Goal: Information Seeking & Learning: Learn about a topic

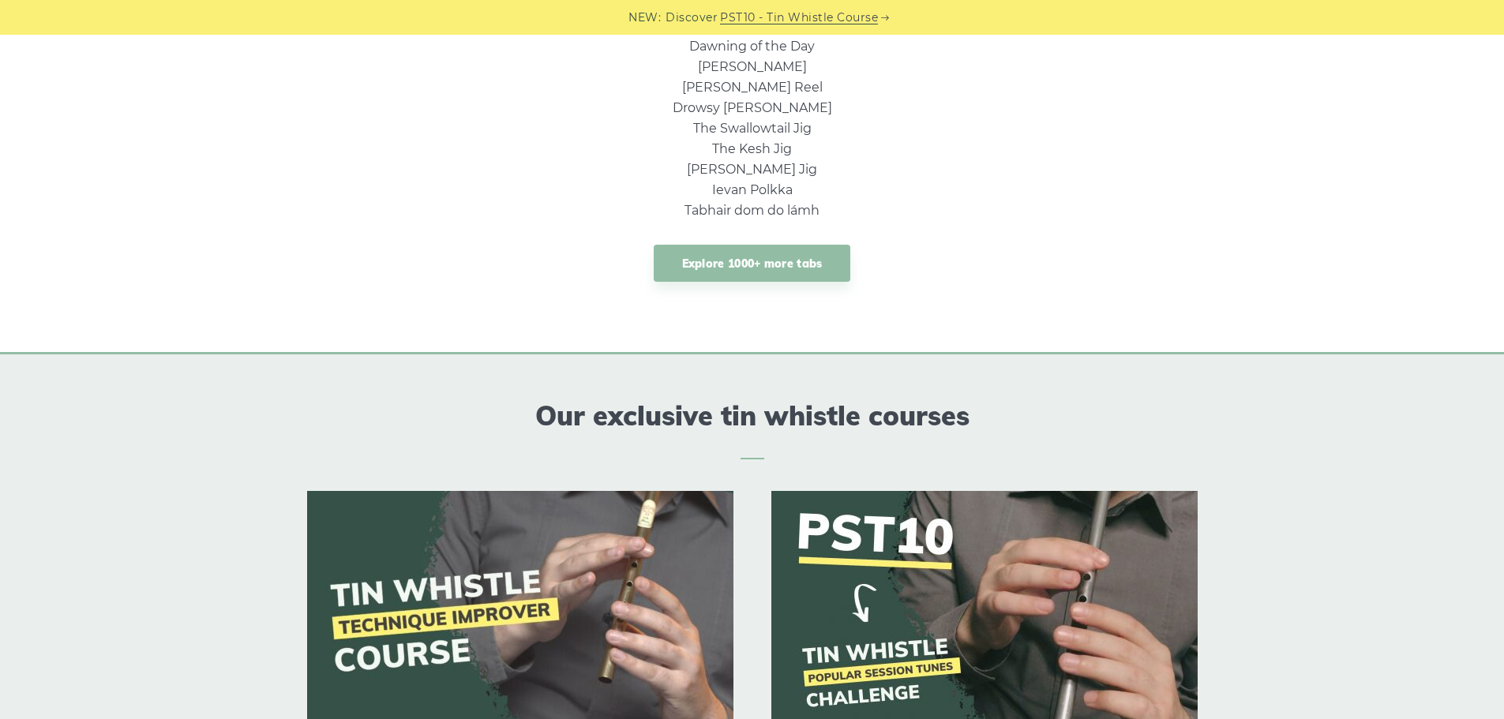
scroll to position [1342, 0]
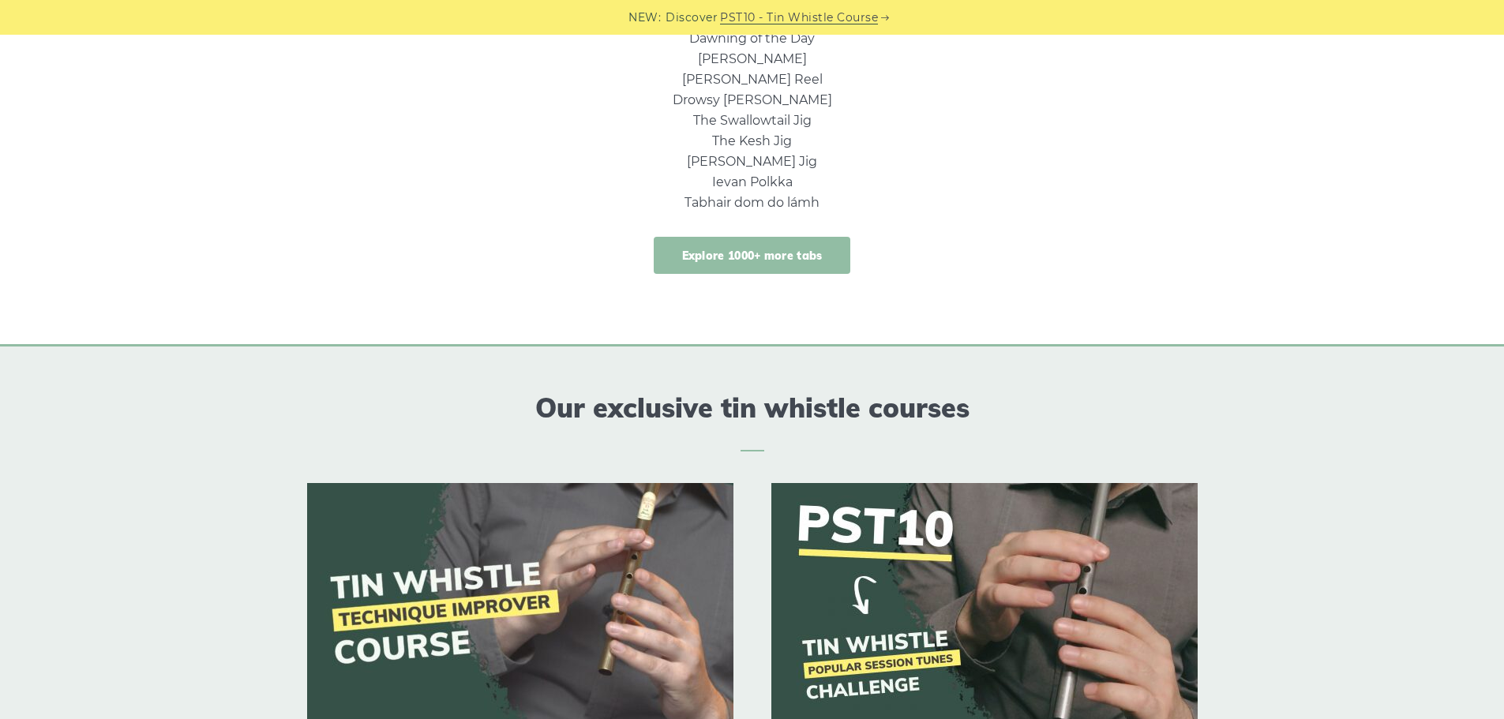
click at [726, 245] on link "Explore 1000+ more tabs" at bounding box center [752, 255] width 197 height 37
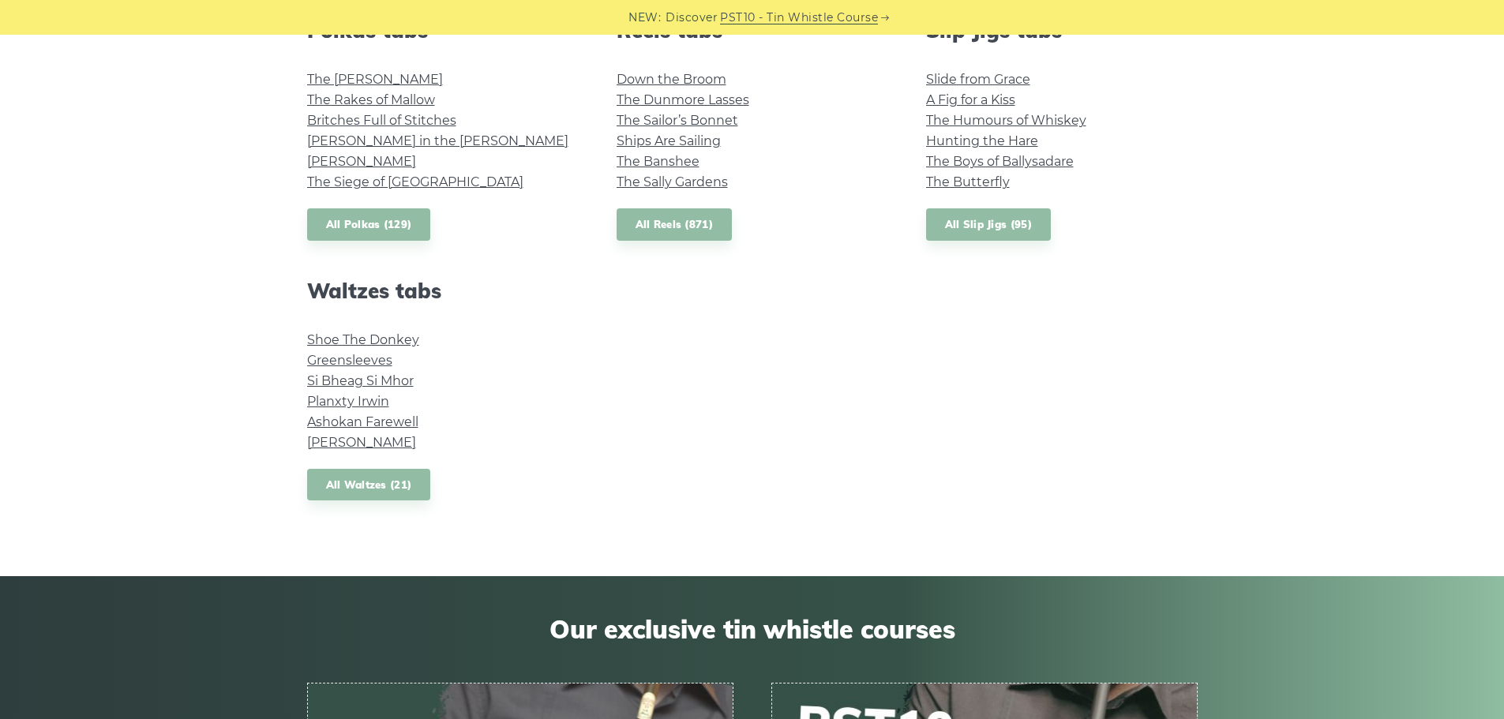
scroll to position [1184, 0]
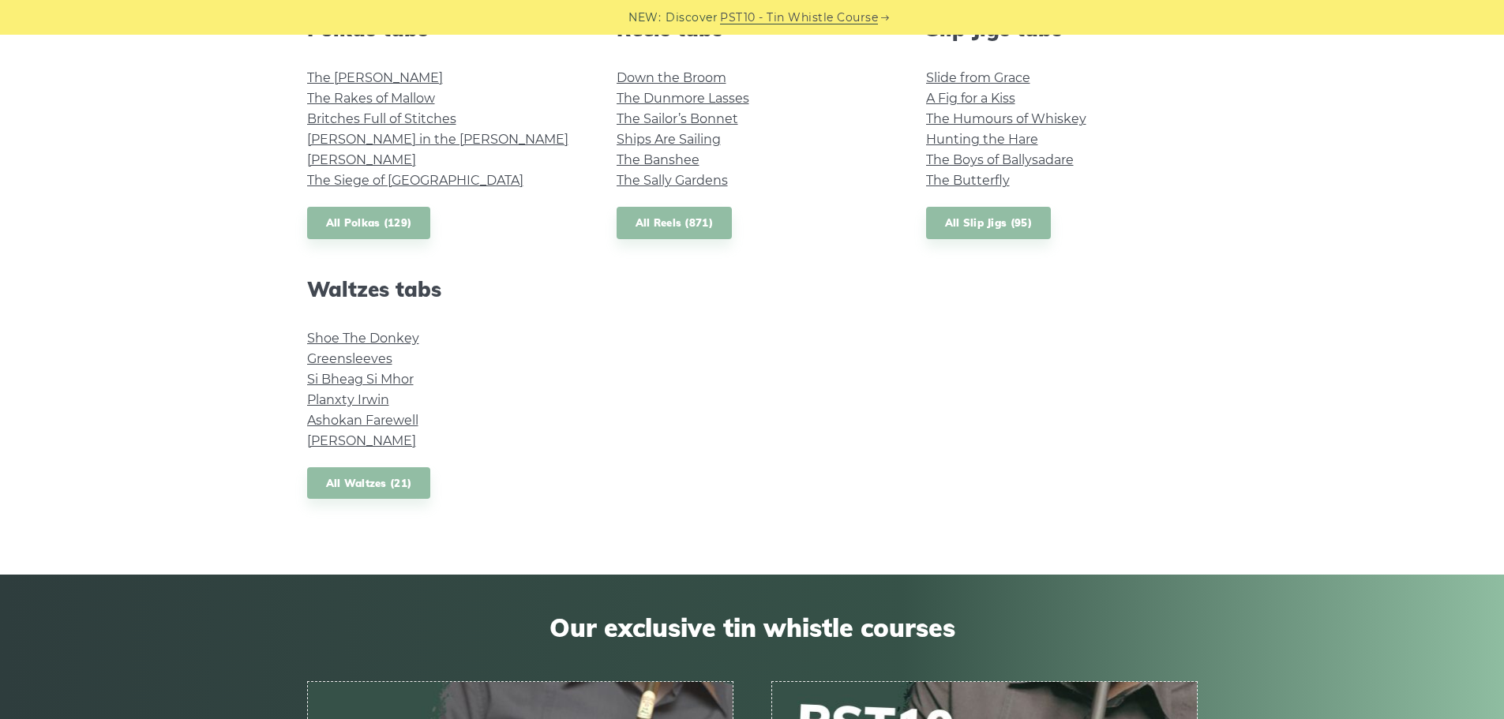
click at [336, 168] on li "John Ryan’s" at bounding box center [443, 160] width 272 height 21
click at [346, 153] on link "John Ryan’s" at bounding box center [361, 159] width 109 height 15
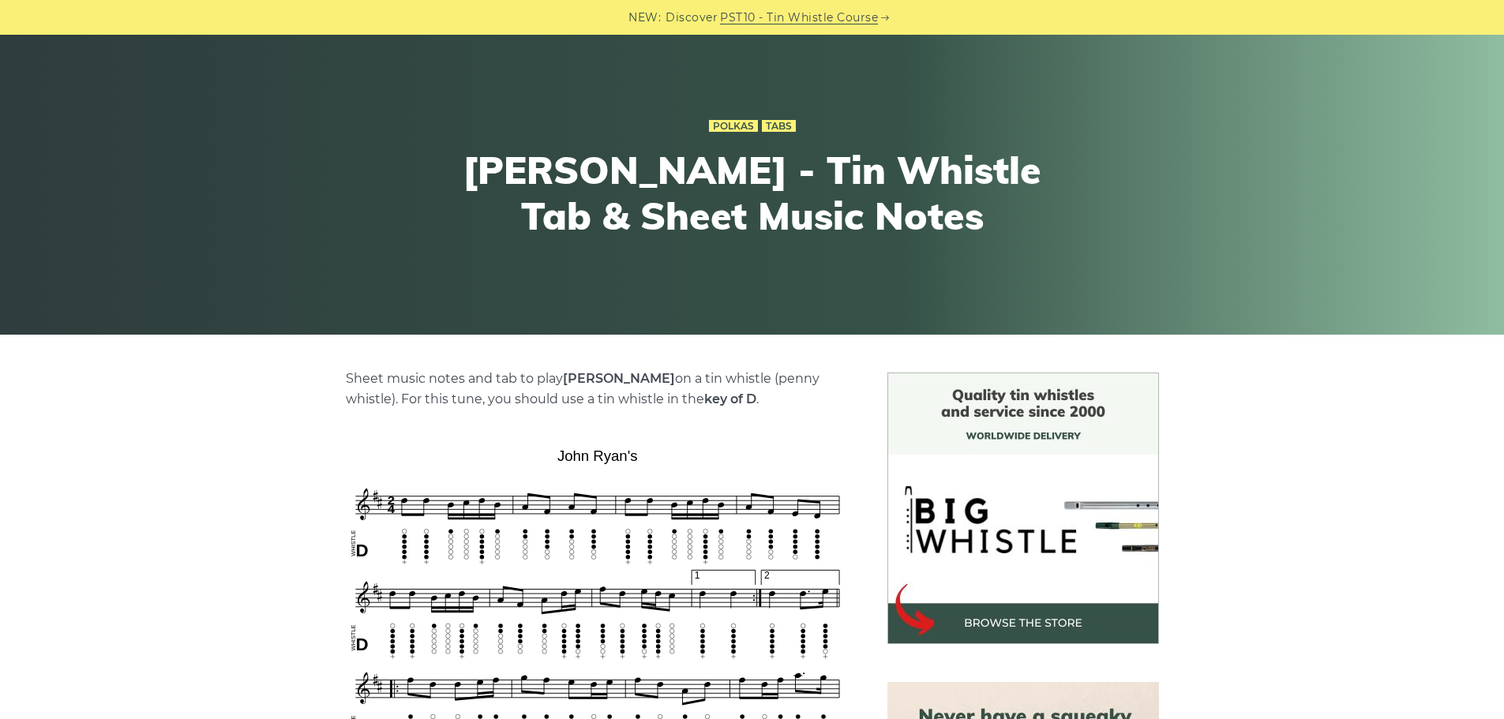
scroll to position [316, 0]
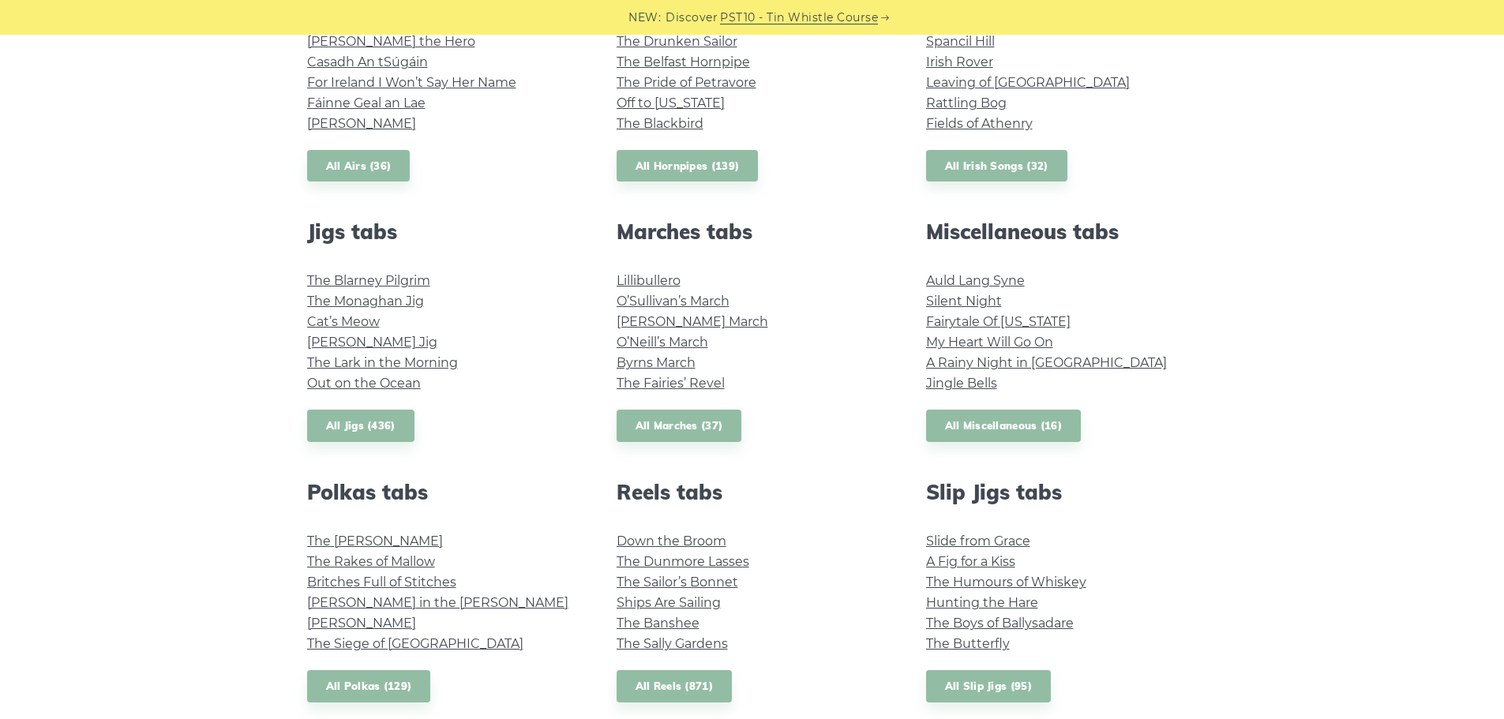
scroll to position [632, 0]
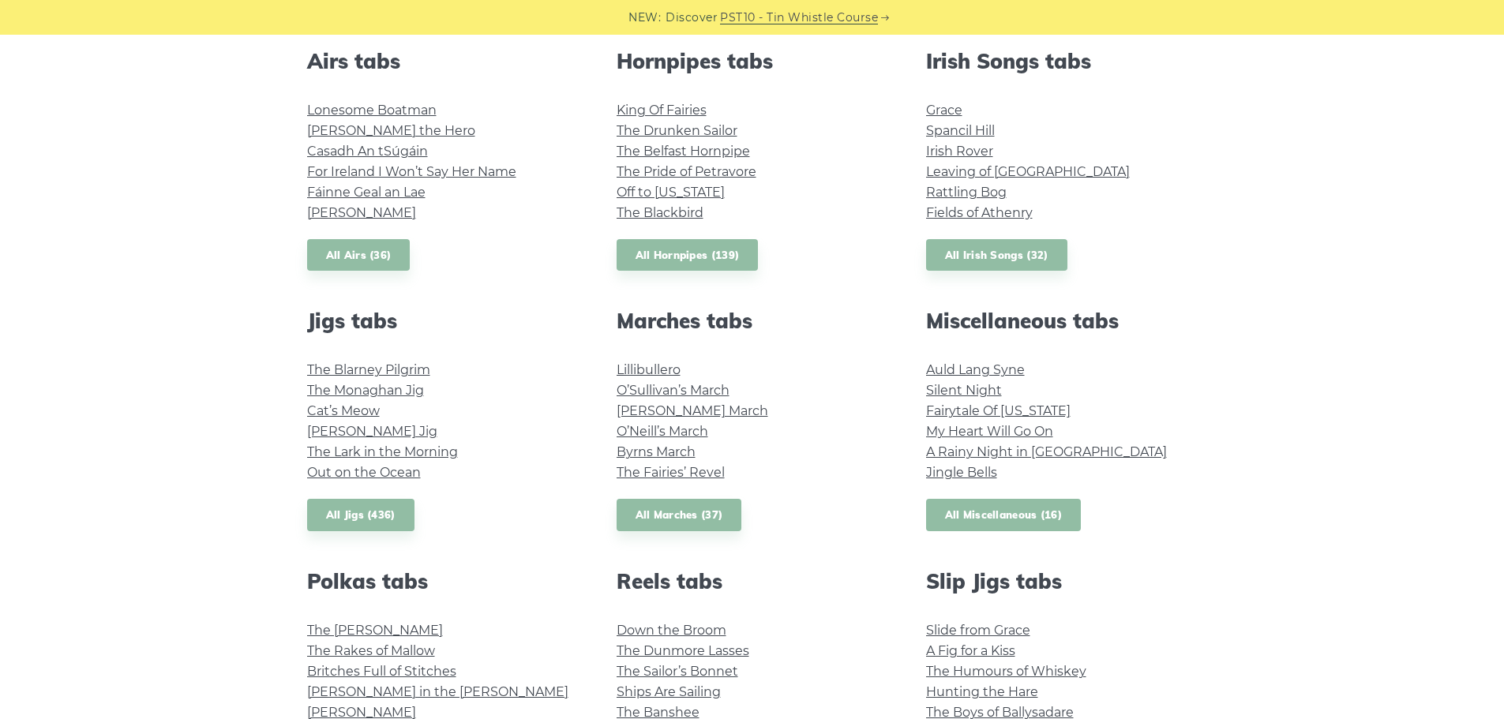
click at [992, 519] on link "All Miscellaneous (16)" at bounding box center [1004, 515] width 156 height 32
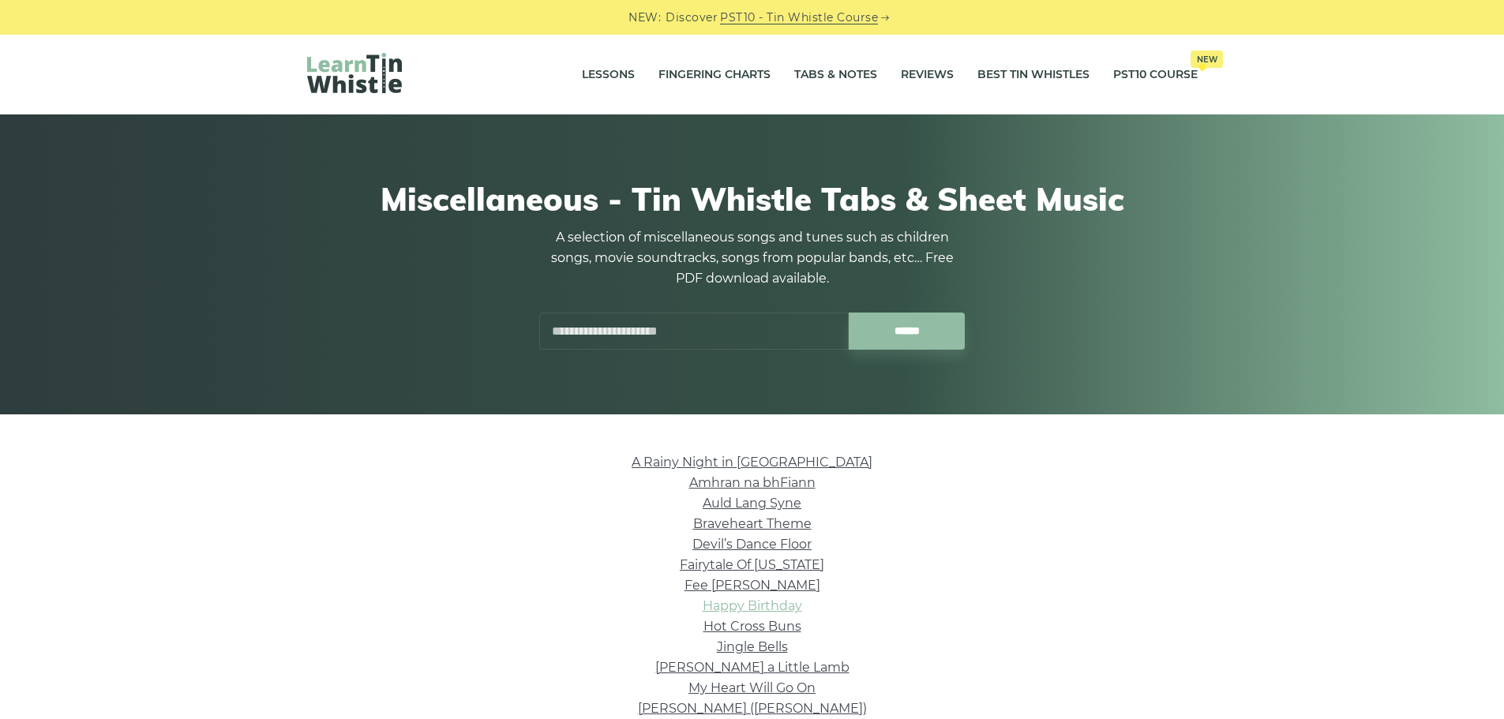
click at [755, 610] on link "Happy Birthday" at bounding box center [752, 605] width 99 height 15
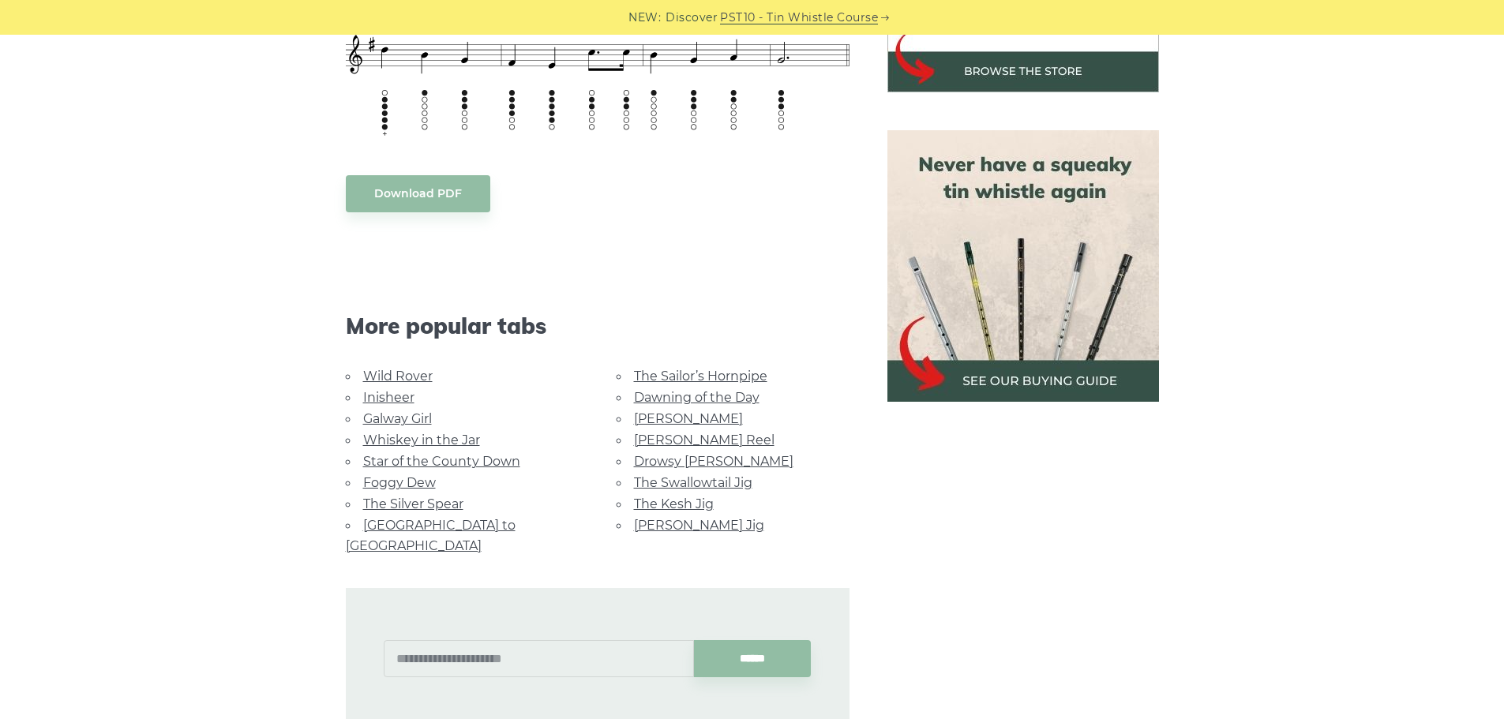
scroll to position [237, 0]
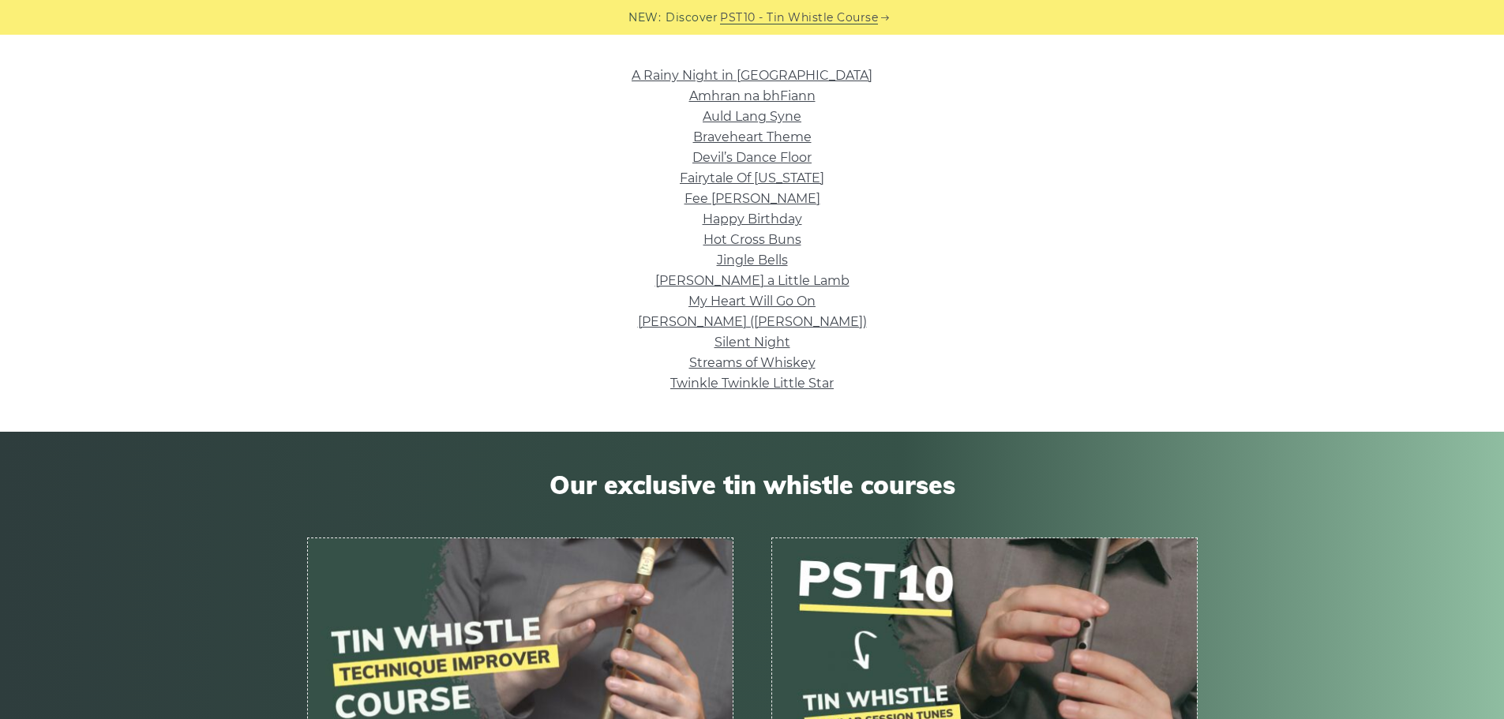
scroll to position [316, 0]
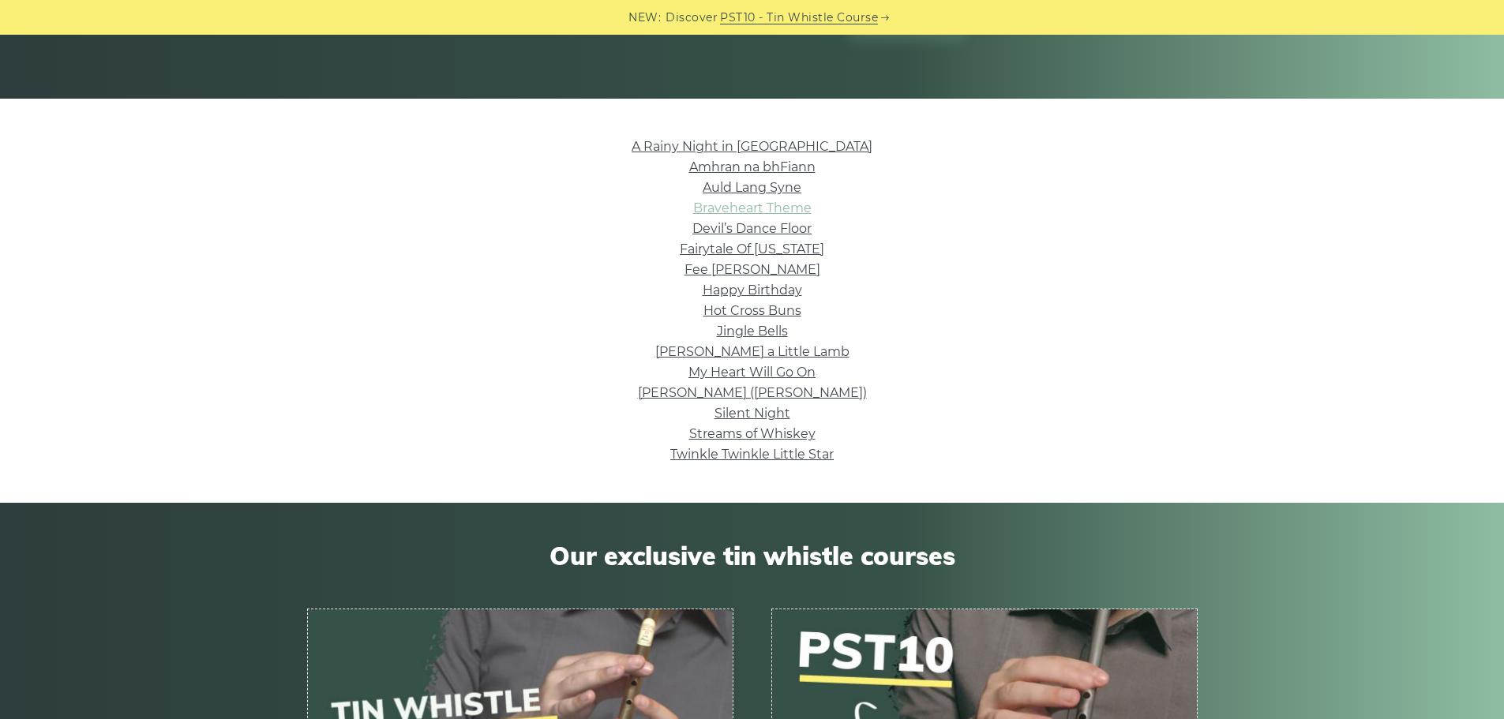
click at [749, 211] on link "Braveheart Theme" at bounding box center [752, 208] width 118 height 15
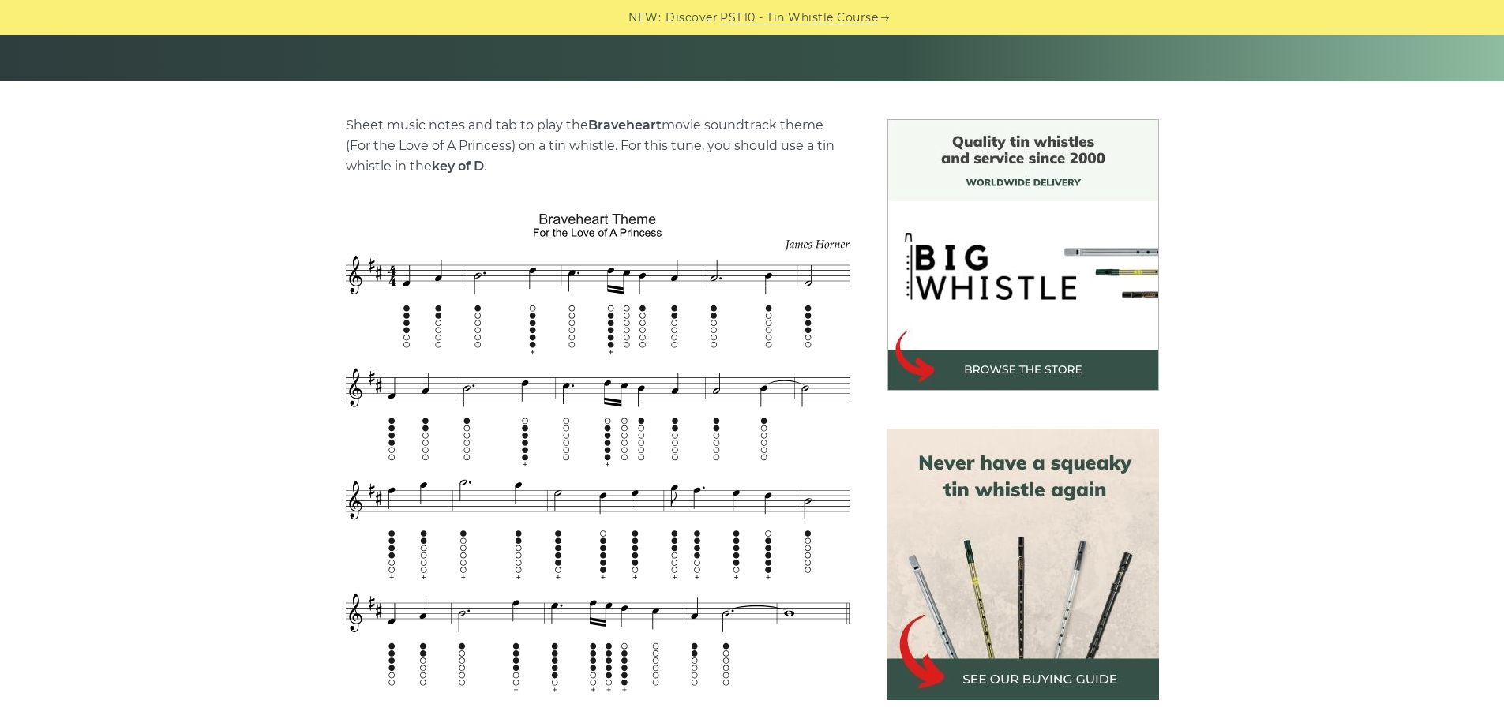
scroll to position [79, 0]
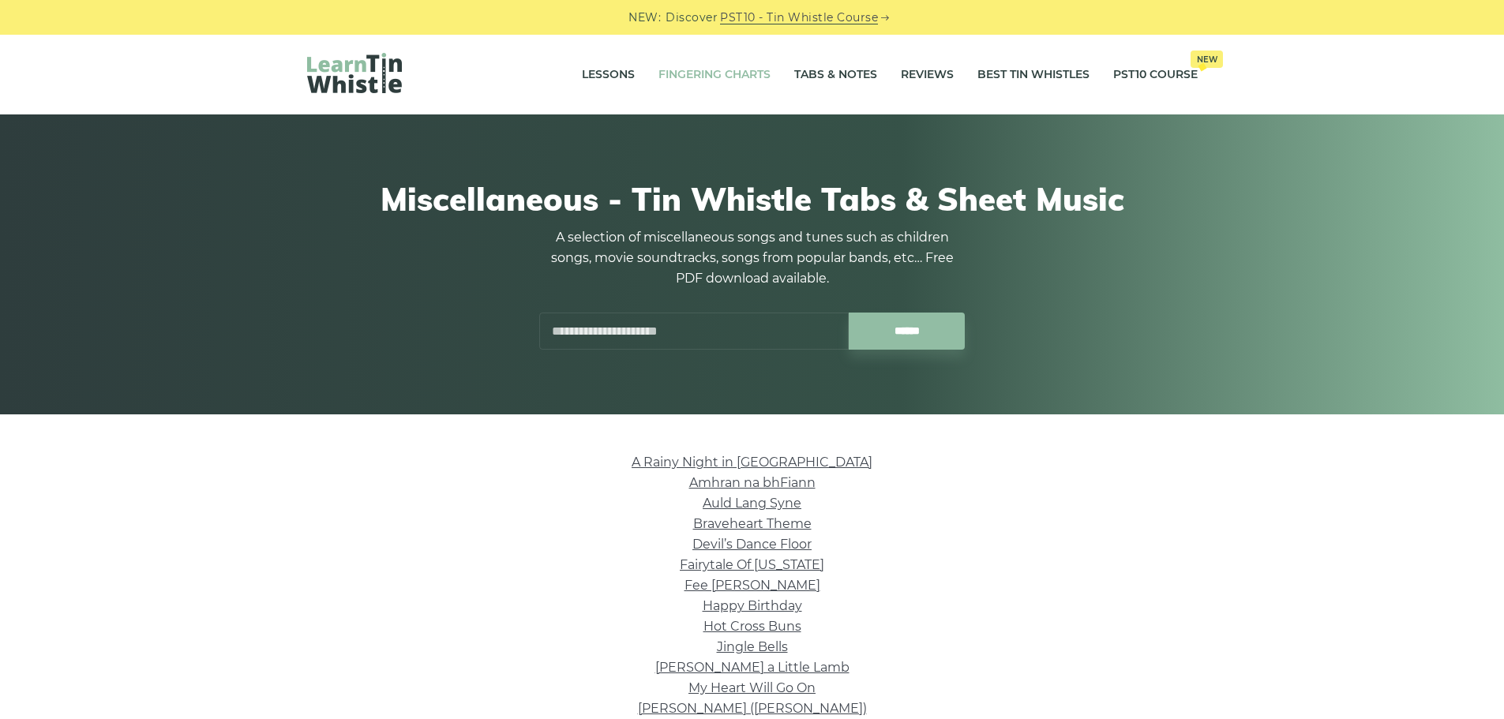
click at [699, 74] on link "Fingering Charts" at bounding box center [714, 74] width 112 height 39
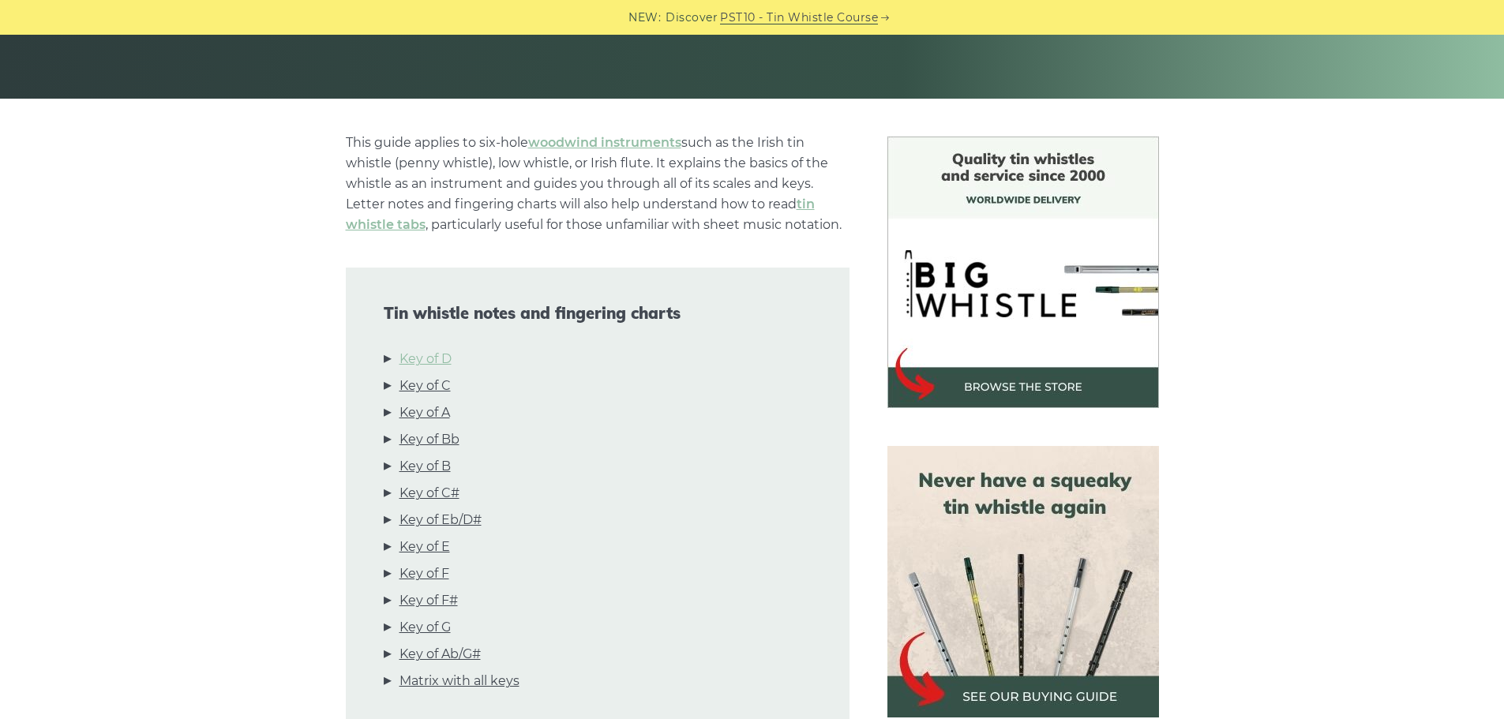
click at [440, 354] on link "Key of D" at bounding box center [425, 359] width 52 height 21
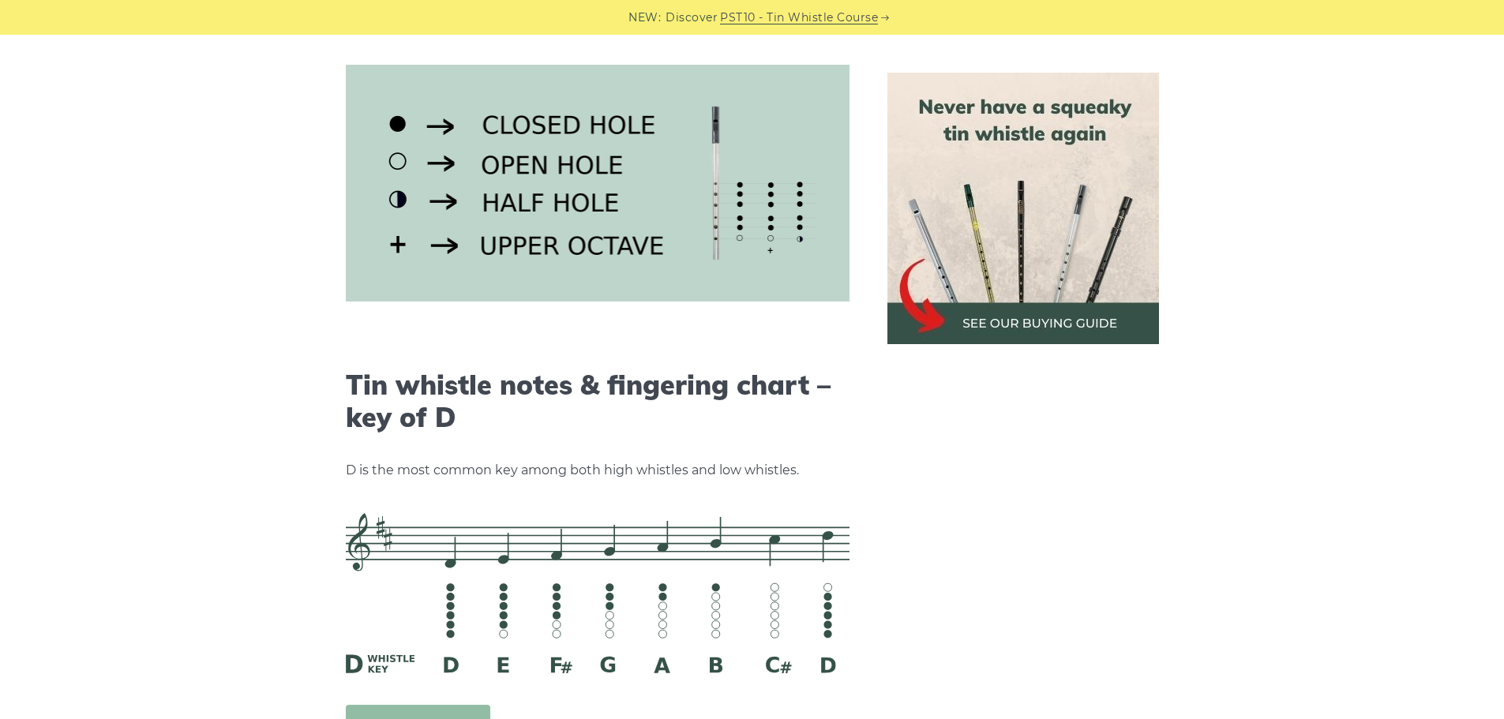
scroll to position [2460, 0]
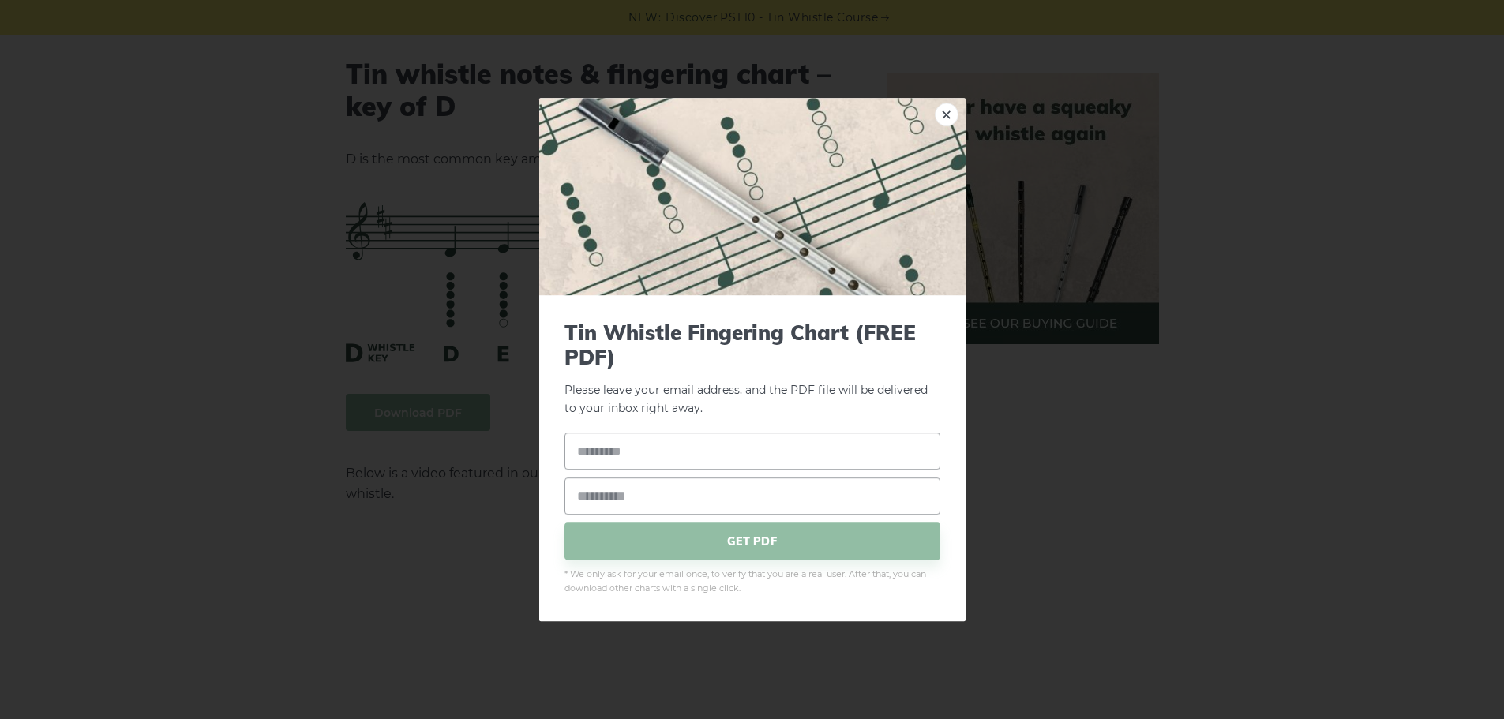
click at [950, 114] on link "×" at bounding box center [947, 115] width 24 height 24
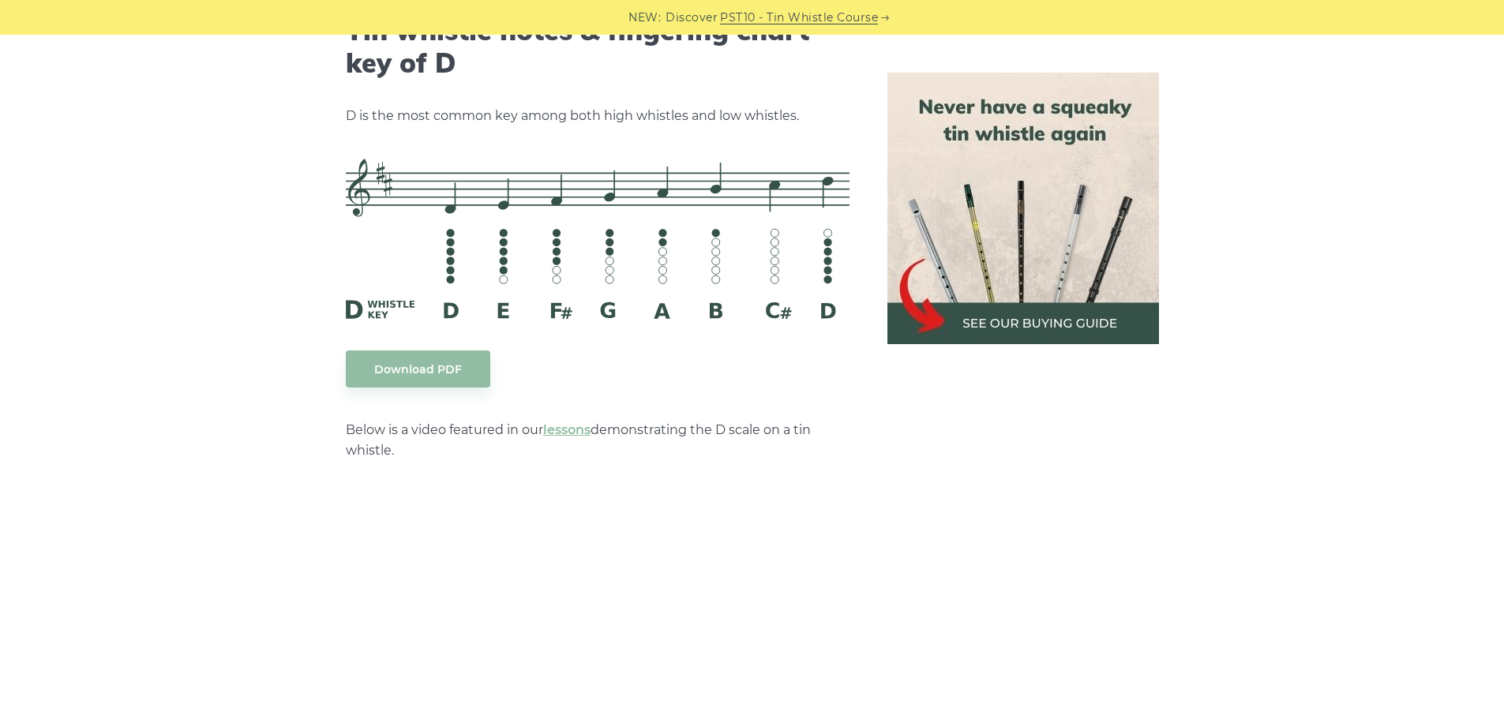
scroll to position [2144, 0]
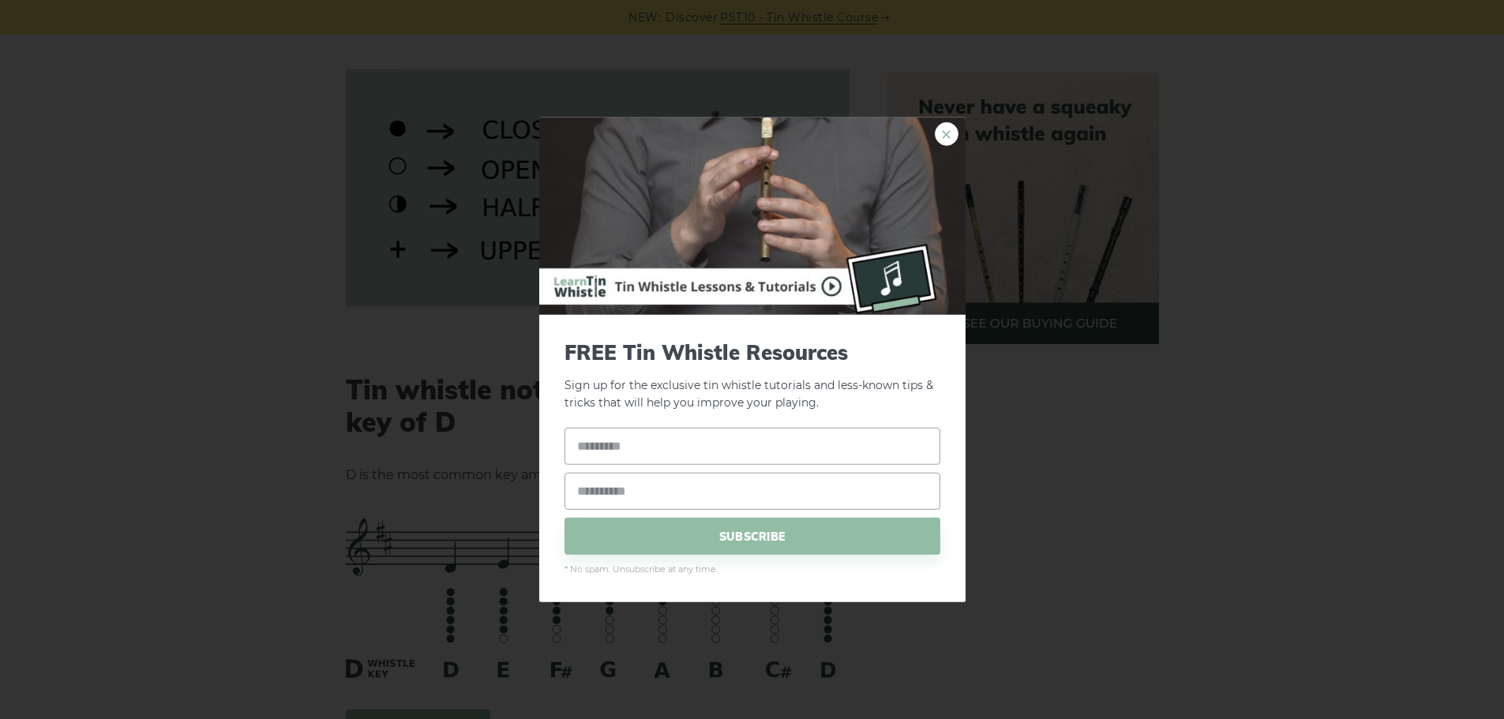
click at [944, 130] on link "×" at bounding box center [947, 134] width 24 height 24
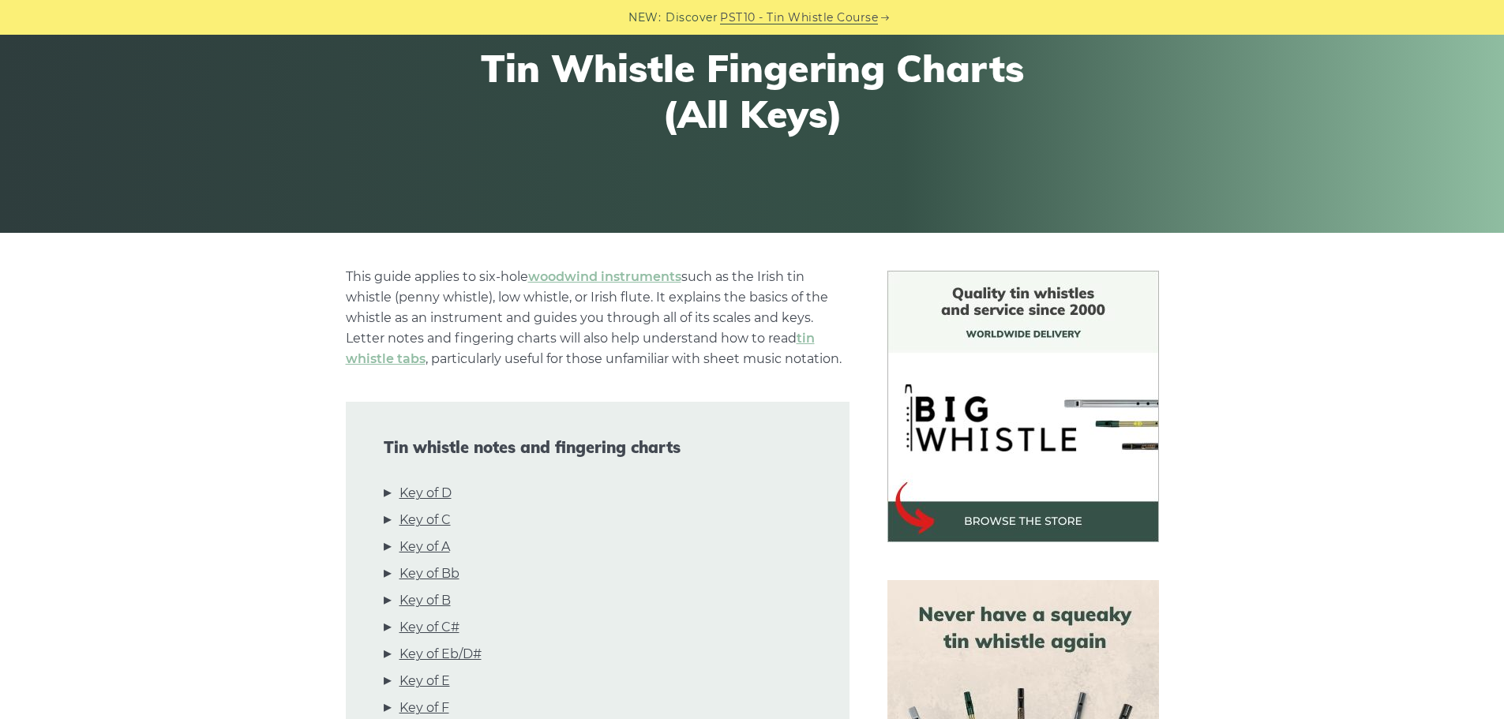
scroll to position [0, 0]
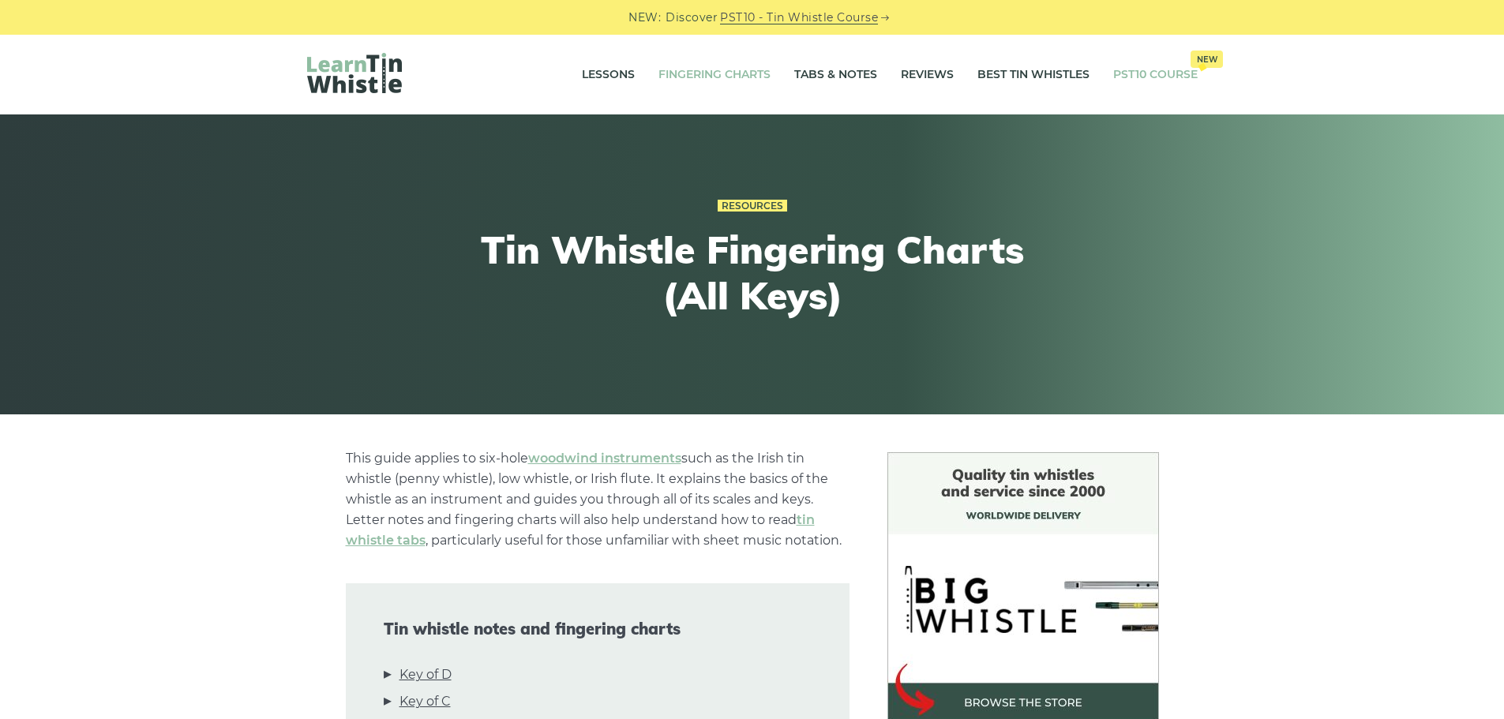
click at [1164, 72] on link "PST10 Course New" at bounding box center [1155, 74] width 84 height 39
click at [606, 68] on link "Lessons" at bounding box center [608, 74] width 53 height 39
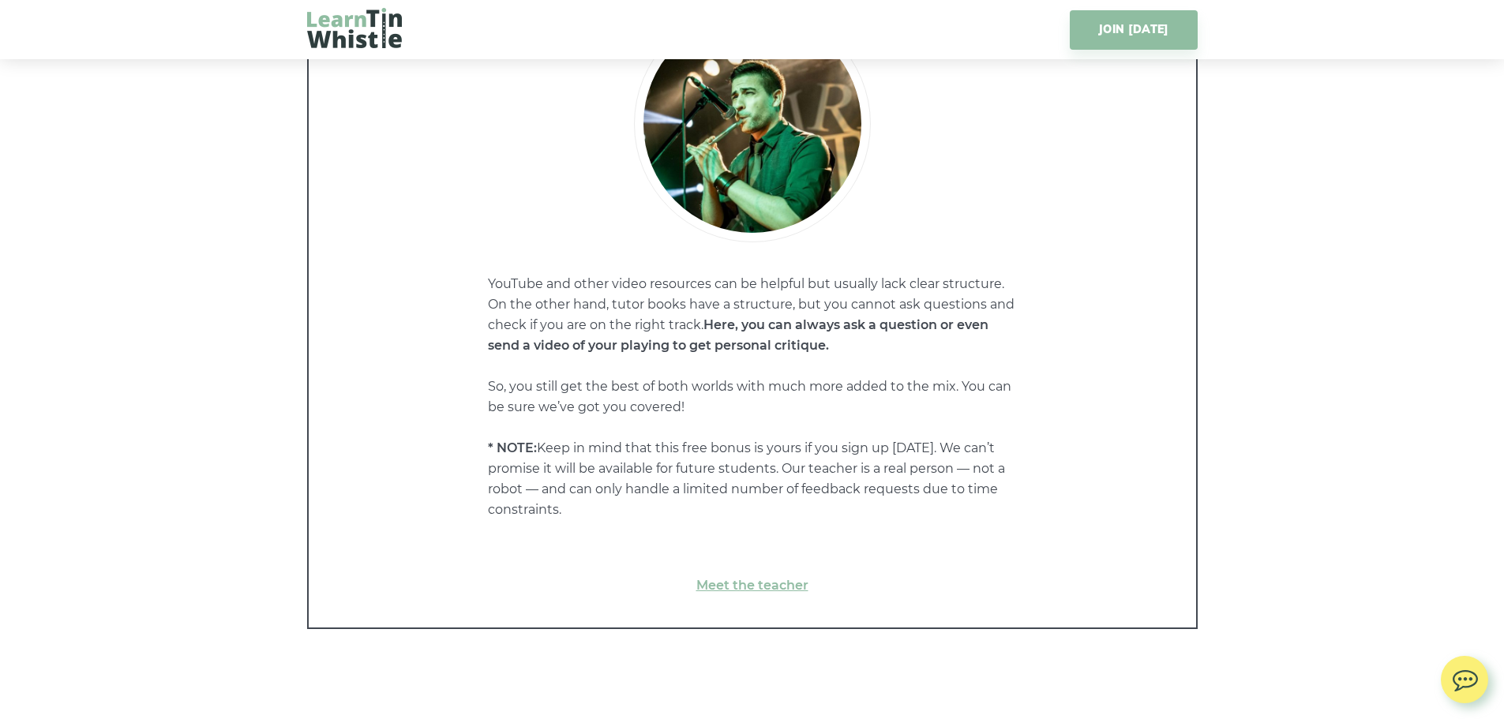
scroll to position [7973, 0]
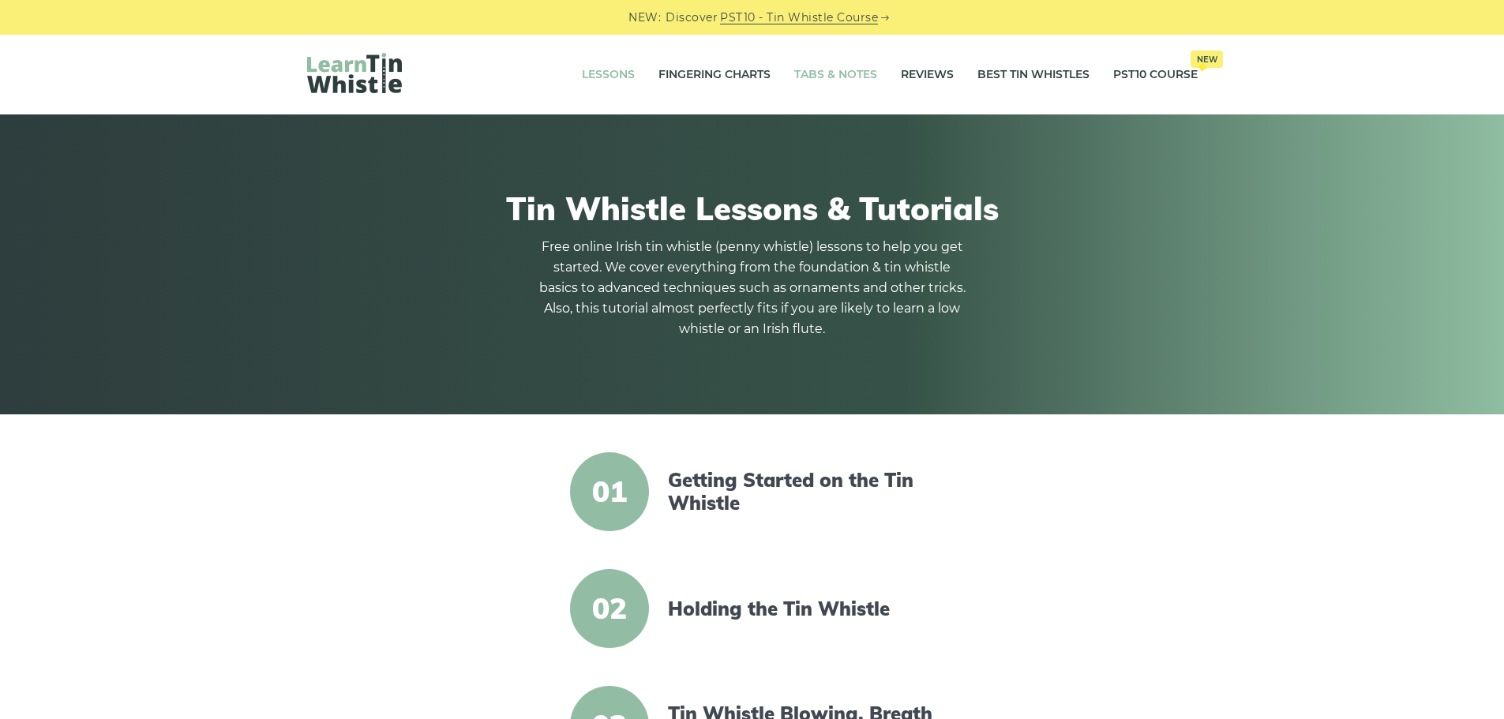
click at [839, 77] on link "Tabs & Notes" at bounding box center [835, 74] width 83 height 39
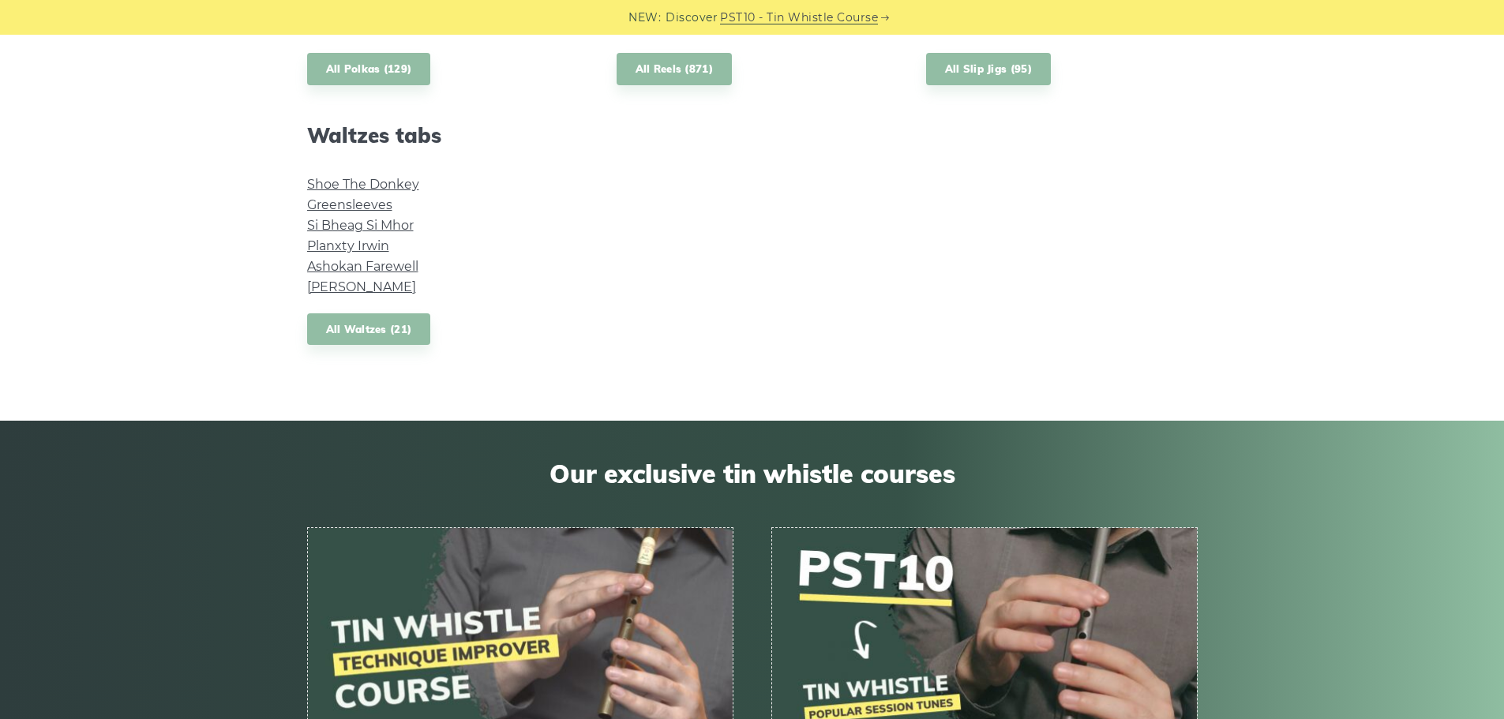
scroll to position [1342, 0]
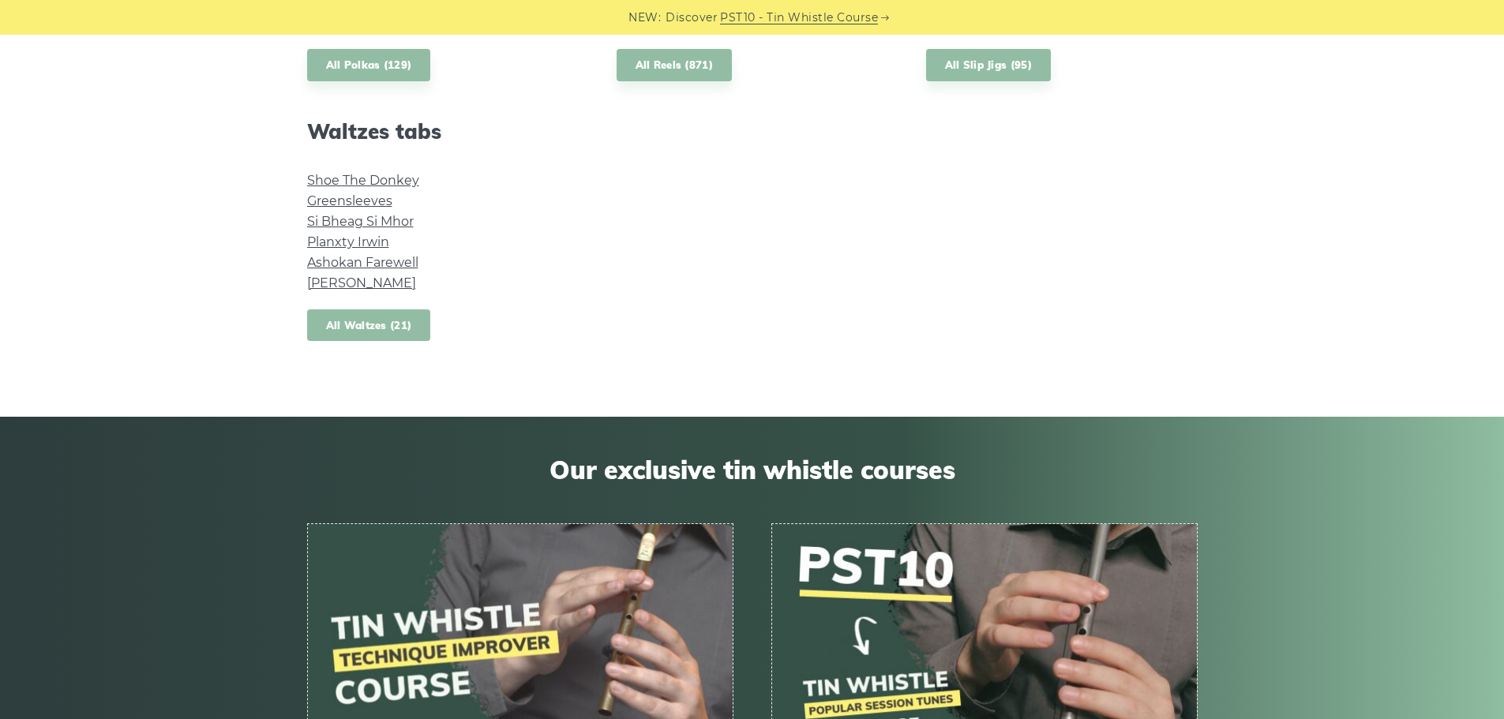
click at [362, 325] on link "All Waltzes (21)" at bounding box center [369, 325] width 124 height 32
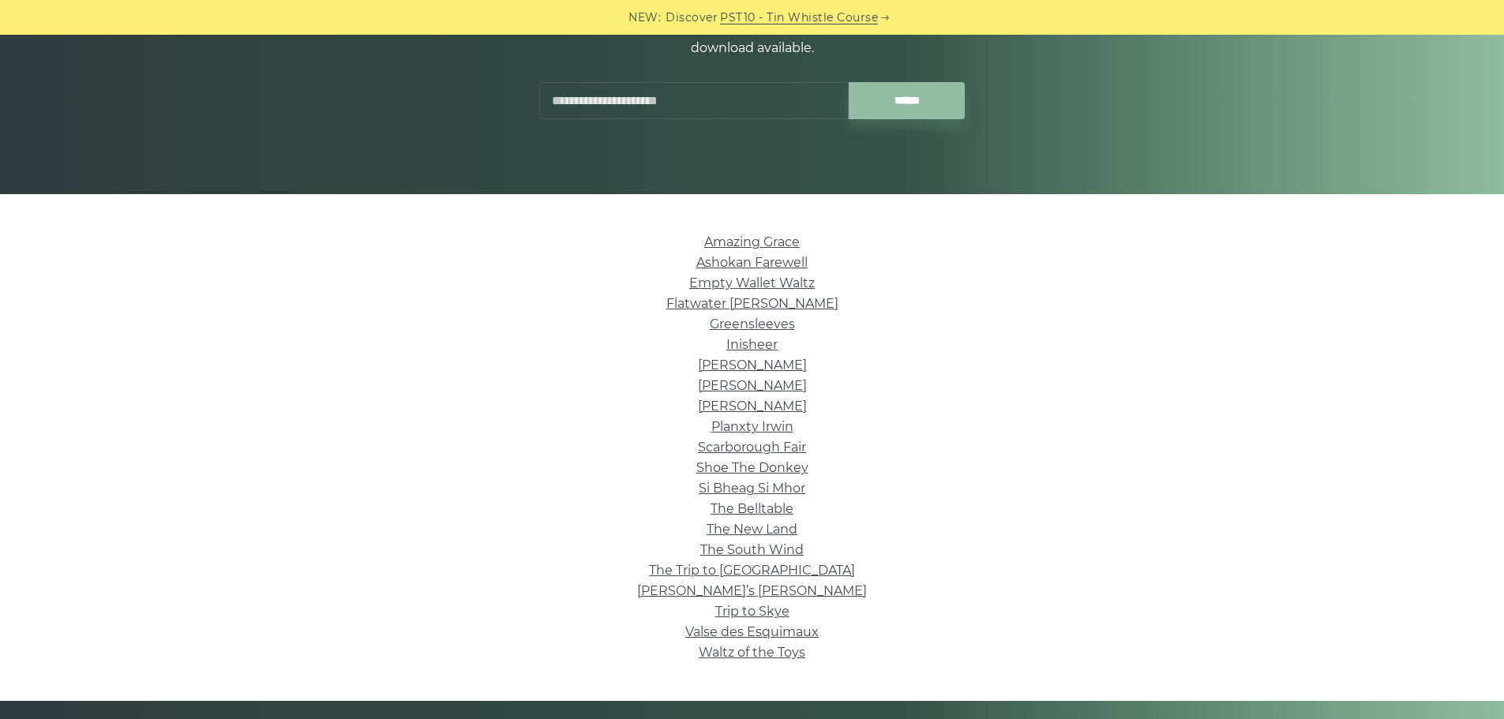
scroll to position [316, 0]
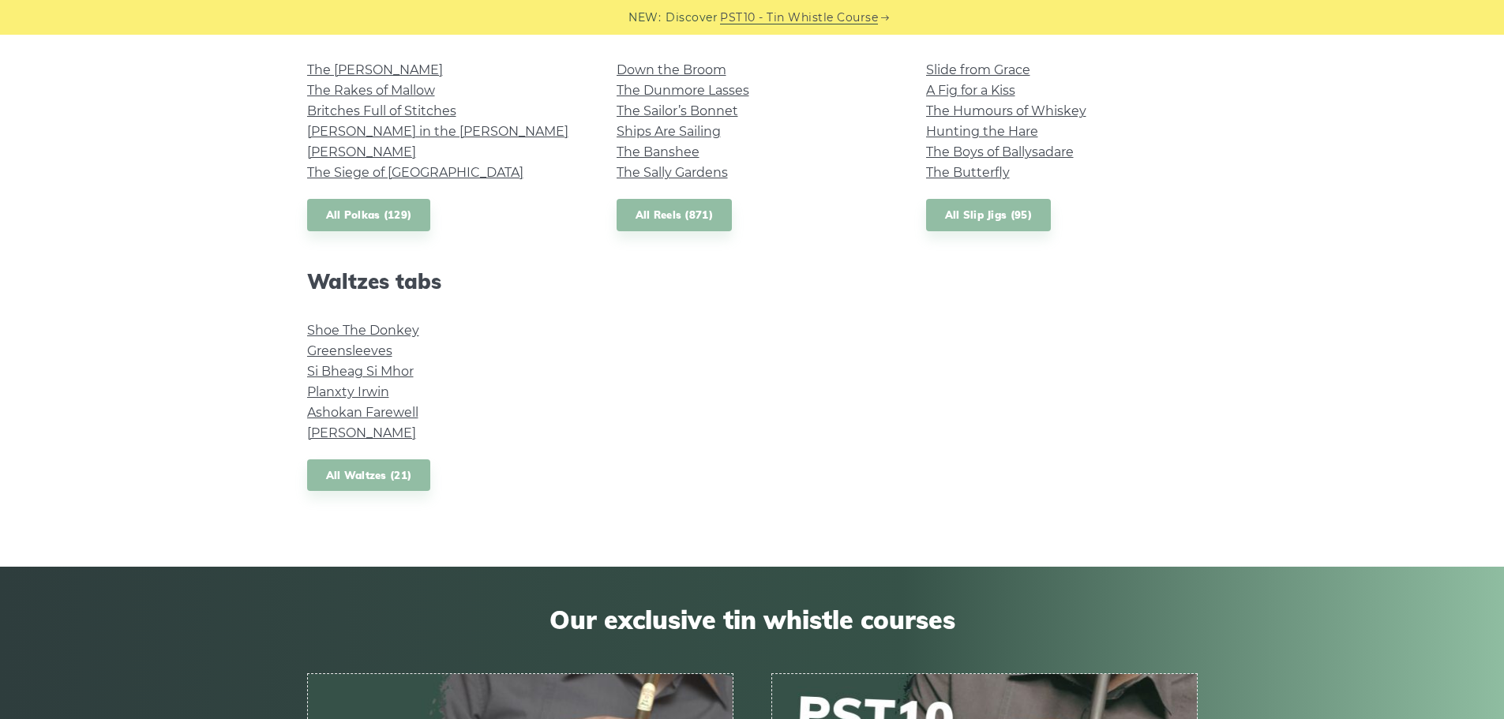
scroll to position [1026, 0]
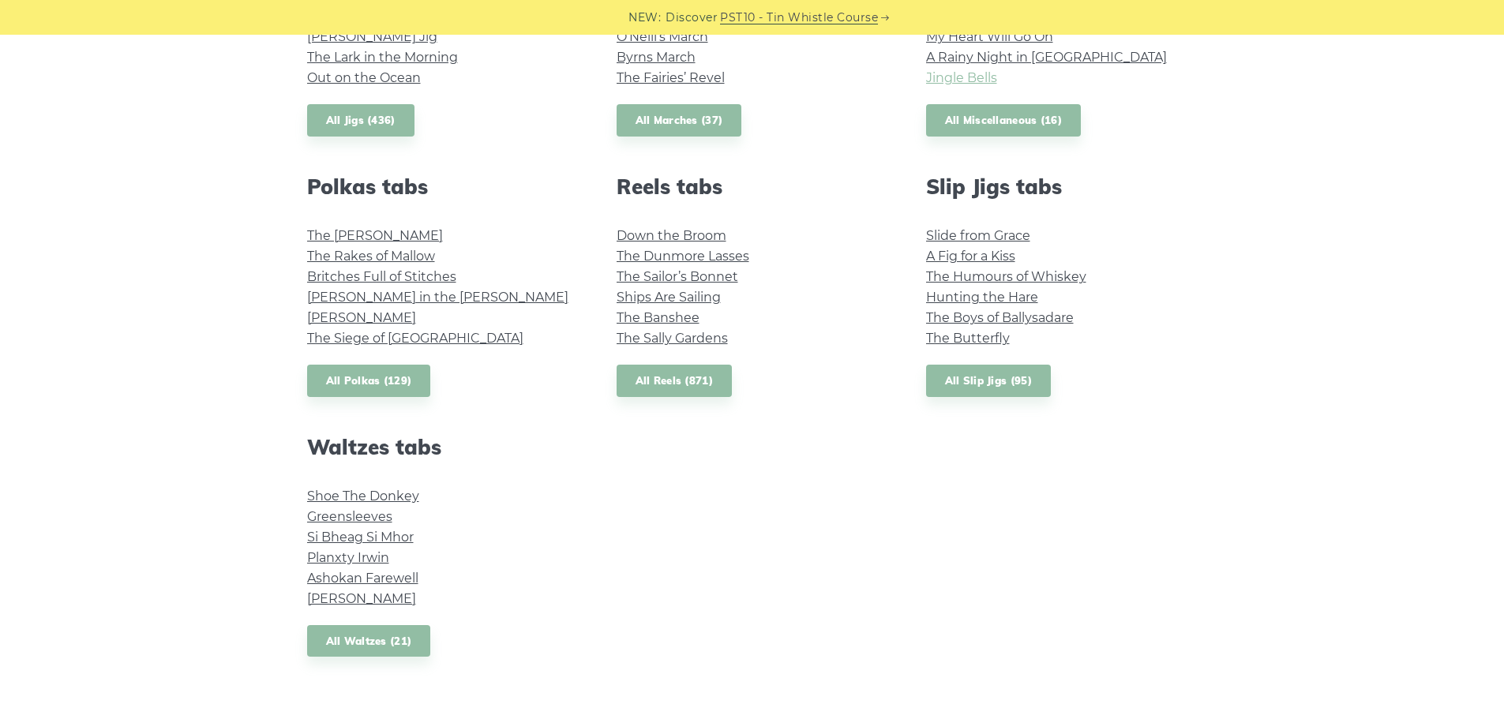
click at [961, 81] on link "Jingle Bells" at bounding box center [961, 77] width 71 height 15
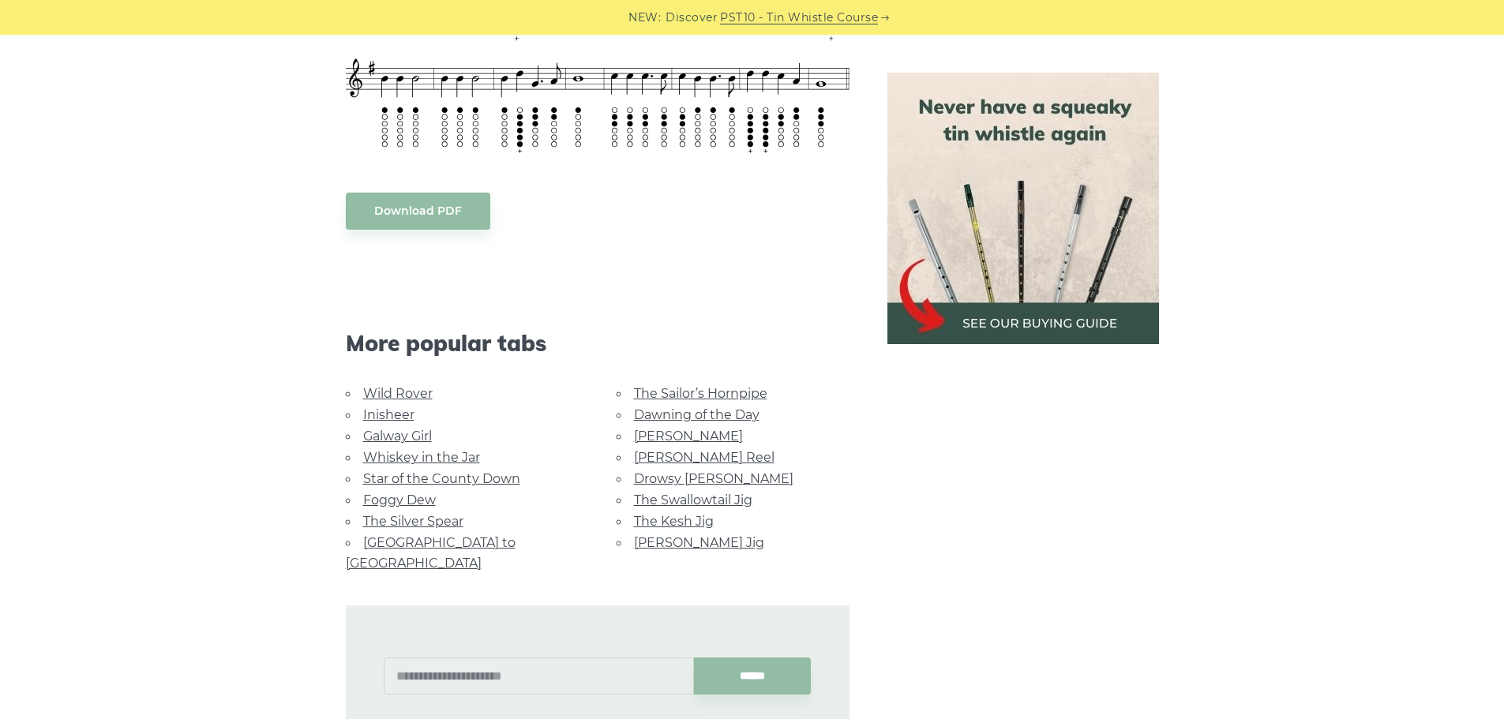
scroll to position [868, 0]
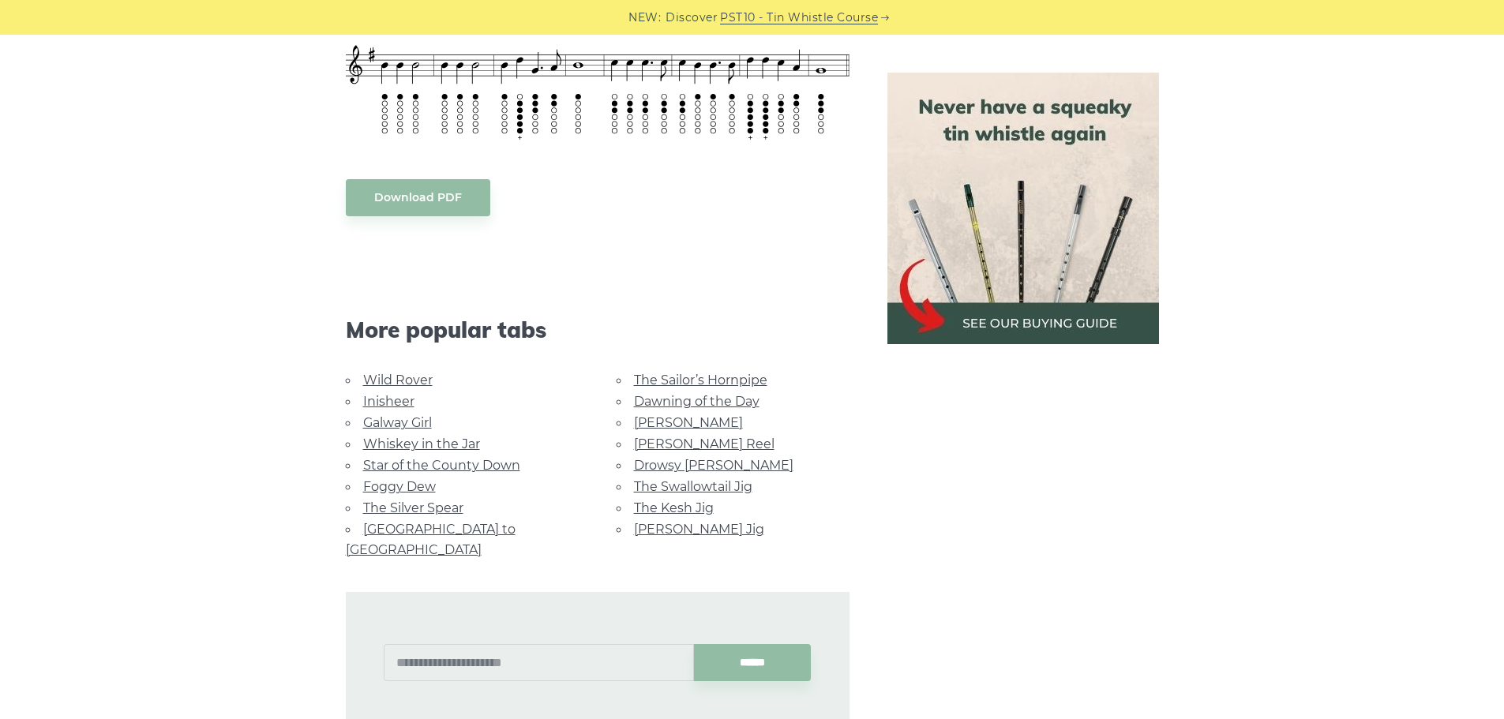
click at [677, 488] on link "The Swallowtail Jig" at bounding box center [693, 486] width 118 height 15
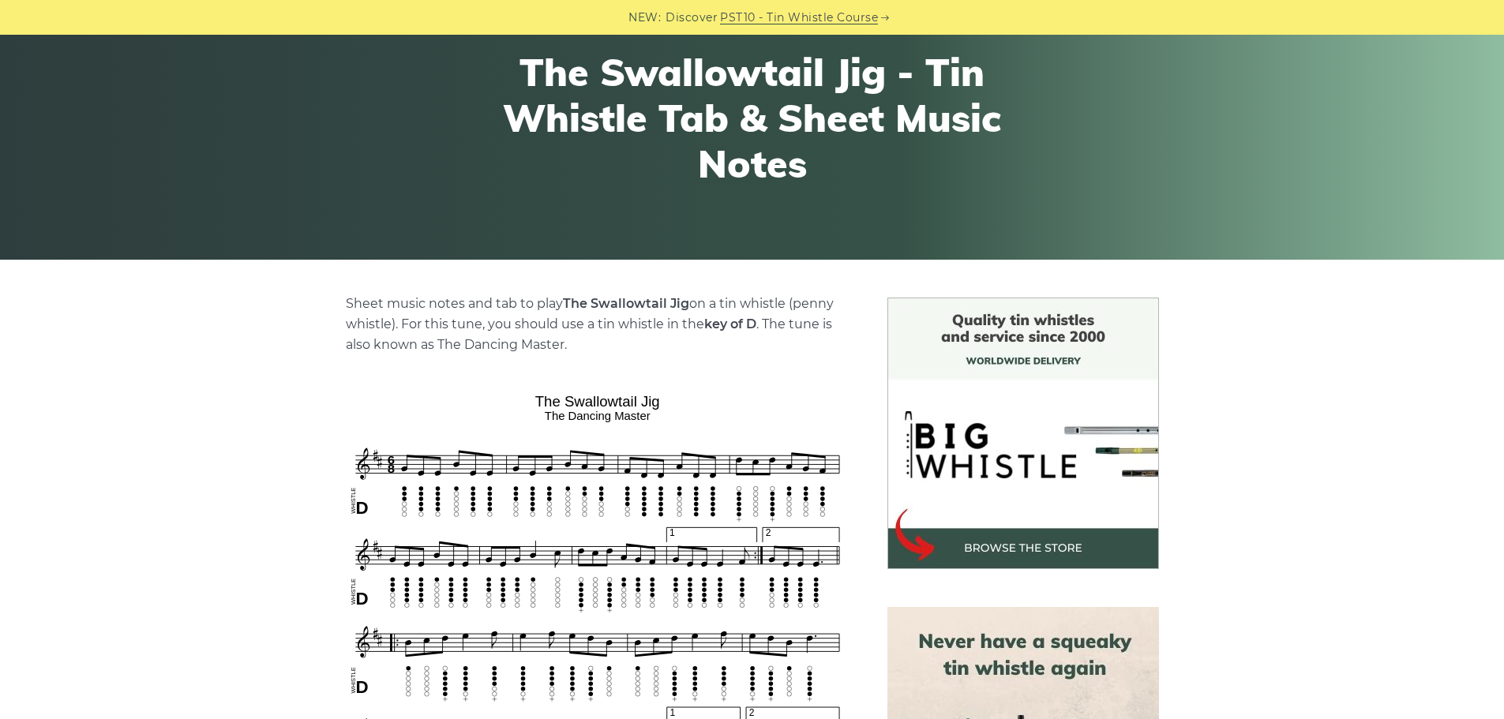
scroll to position [316, 0]
